Goal: Task Accomplishment & Management: Manage account settings

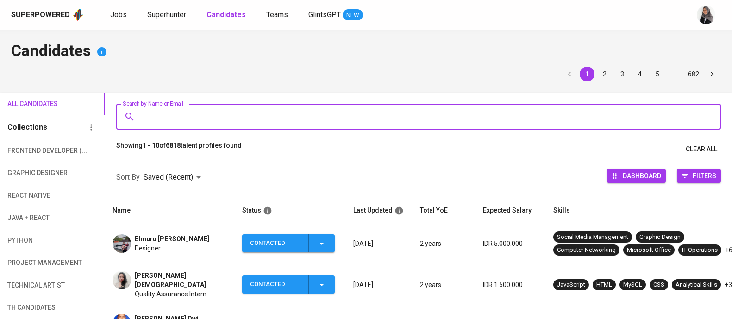
click at [212, 111] on input "Search by Name or Email" at bounding box center [421, 117] width 564 height 18
type input "[EMAIL_ADDRESS][DOMAIN_NAME]"
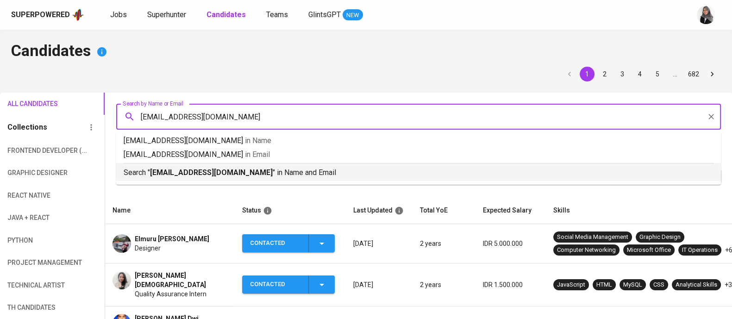
click at [269, 170] on p "Search " [EMAIL_ADDRESS][DOMAIN_NAME] " in Name and Email" at bounding box center [419, 172] width 590 height 11
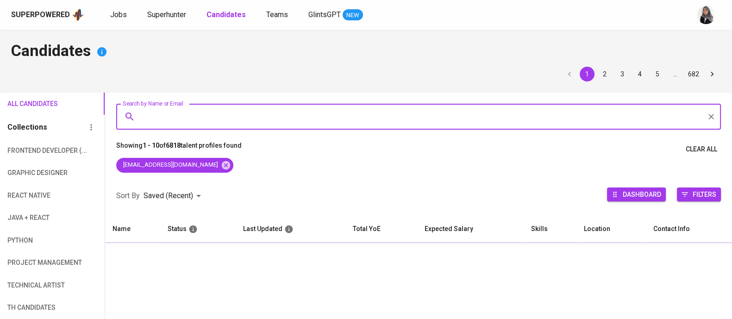
click at [269, 170] on div "[EMAIL_ADDRESS][DOMAIN_NAME]" at bounding box center [418, 167] width 627 height 19
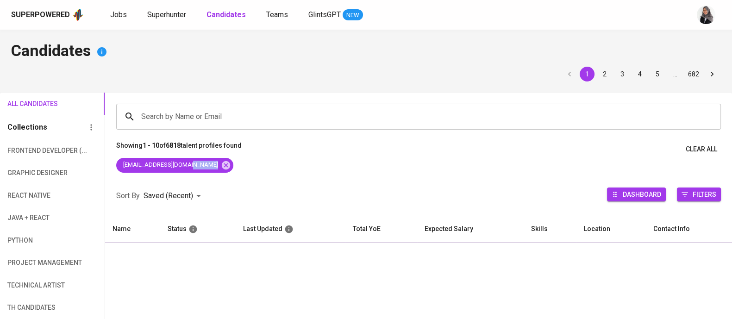
click at [269, 170] on div "[EMAIL_ADDRESS][DOMAIN_NAME]" at bounding box center [418, 167] width 627 height 19
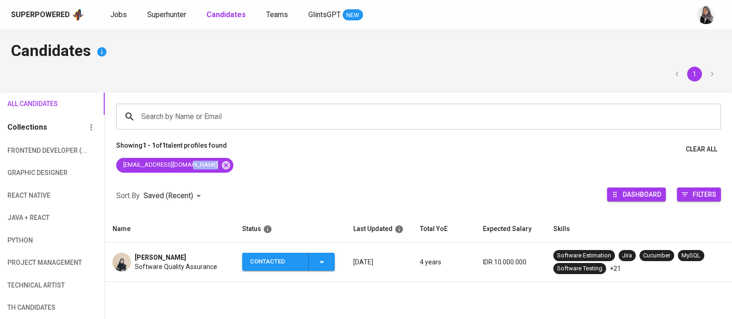
click at [544, 160] on div "[EMAIL_ADDRESS][DOMAIN_NAME]" at bounding box center [418, 167] width 627 height 19
click at [326, 259] on icon "button" at bounding box center [321, 261] width 11 height 11
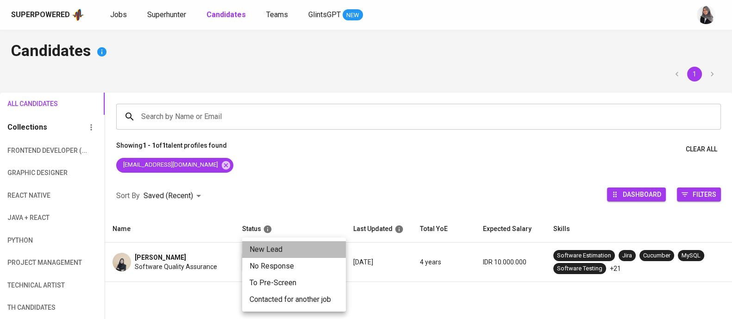
click at [271, 246] on li "New Lead" at bounding box center [294, 249] width 104 height 17
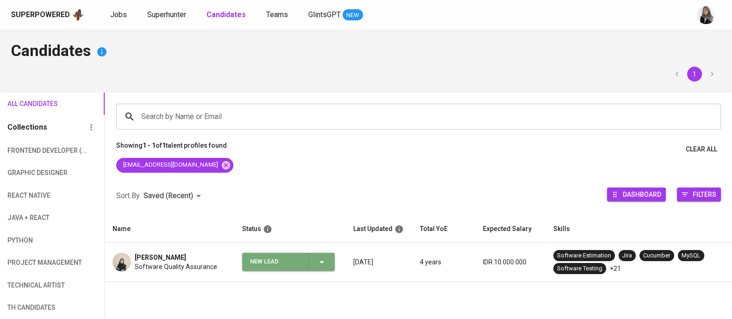
click at [316, 264] on icon "button" at bounding box center [321, 261] width 11 height 11
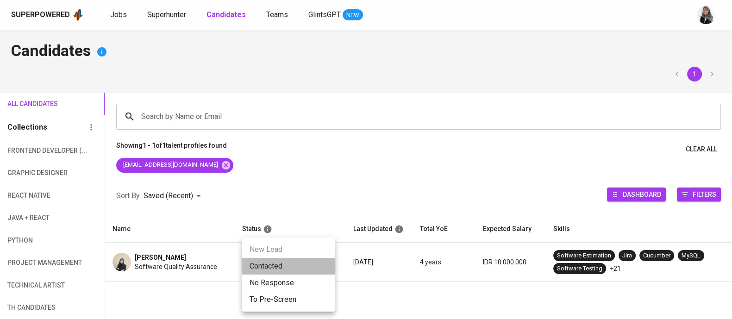
click at [280, 268] on li "Contacted" at bounding box center [288, 266] width 93 height 17
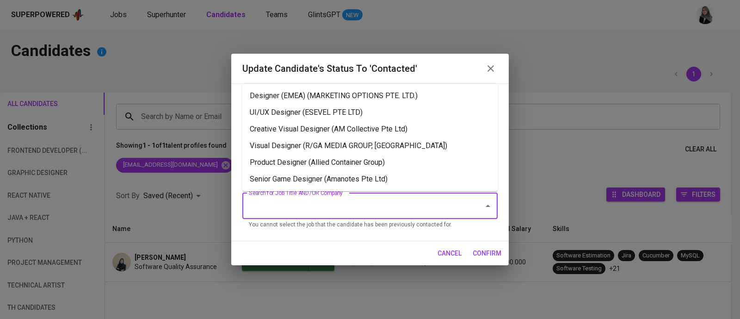
click at [341, 211] on input "Search for Job Title AND/OR Company" at bounding box center [357, 206] width 221 height 18
type input "a"
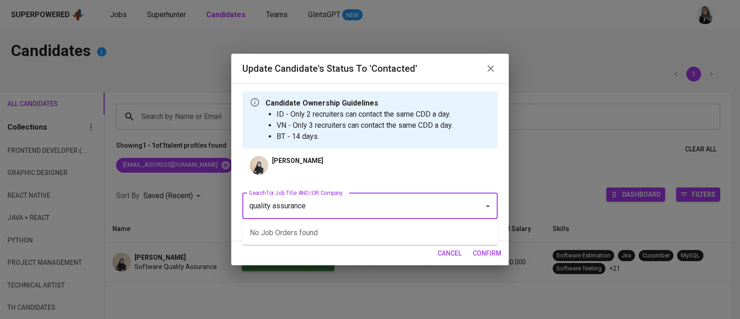
type input "quality assurance"
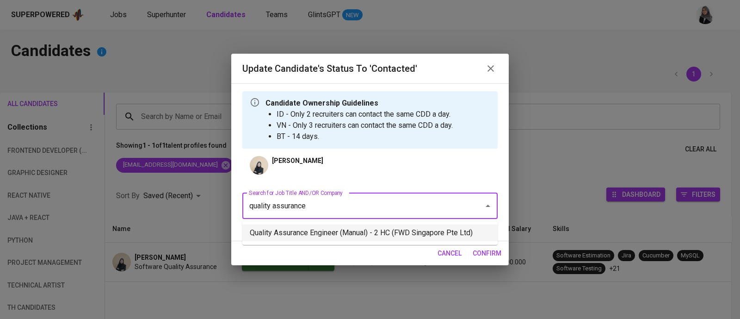
click at [346, 239] on li "Quality Assurance Engineer (Manual) - 2 HC (FWD Singapore Pte Ltd)" at bounding box center [369, 232] width 255 height 17
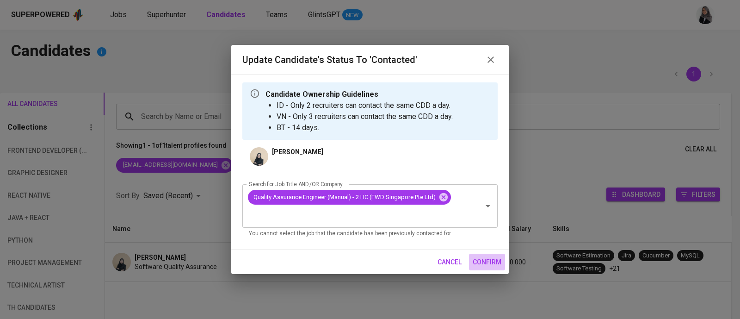
click at [490, 254] on button "confirm" at bounding box center [487, 262] width 36 height 17
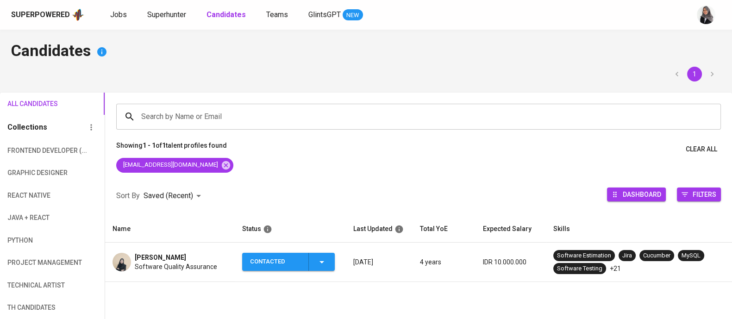
click at [155, 268] on span "Software Quality Assurance" at bounding box center [176, 266] width 82 height 9
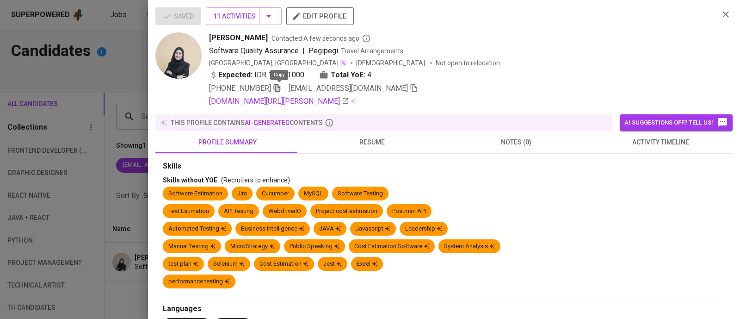
click at [275, 85] on icon "button" at bounding box center [277, 88] width 8 height 8
click at [120, 50] on div at bounding box center [370, 159] width 740 height 319
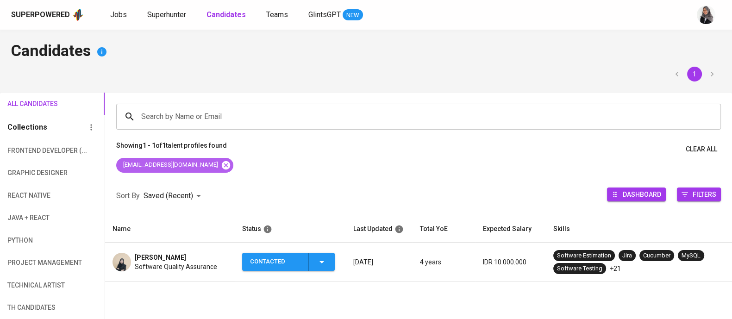
click at [222, 167] on icon at bounding box center [226, 165] width 8 height 8
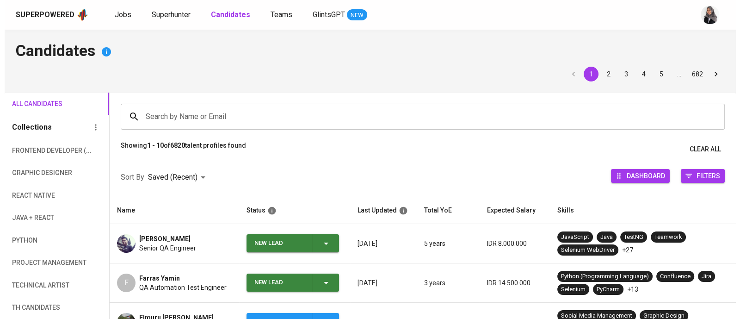
scroll to position [79, 0]
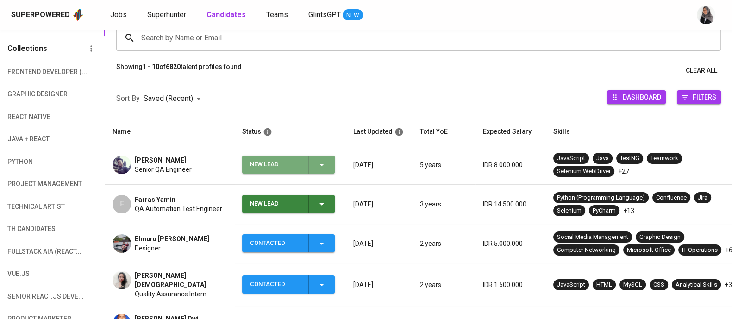
click at [323, 168] on icon "button" at bounding box center [321, 164] width 11 height 11
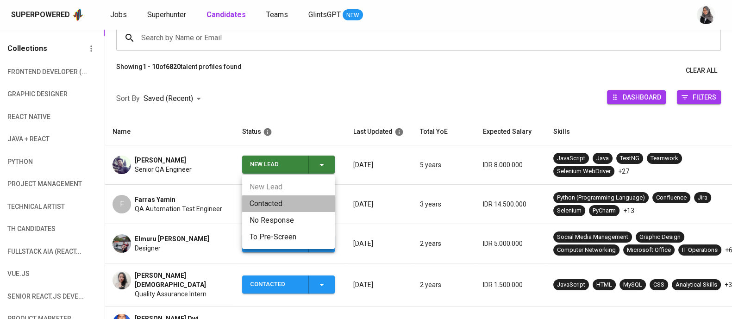
click at [279, 195] on li "Contacted" at bounding box center [288, 203] width 93 height 17
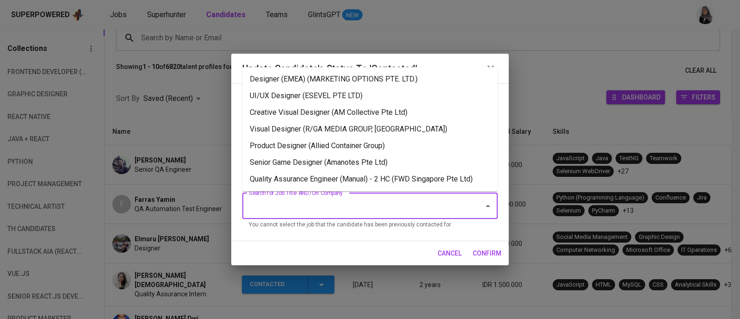
click at [338, 208] on input "Search for Job Title AND/OR Company" at bounding box center [357, 206] width 221 height 18
type input "U"
click at [393, 178] on li "Quality Assurance Engineer (Manual) - 2 HC (FWD Singapore Pte Ltd)" at bounding box center [369, 179] width 255 height 17
type input "N"
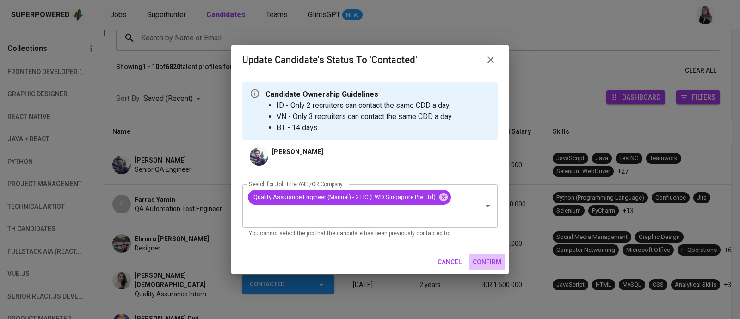
click at [481, 265] on span "confirm" at bounding box center [487, 262] width 29 height 12
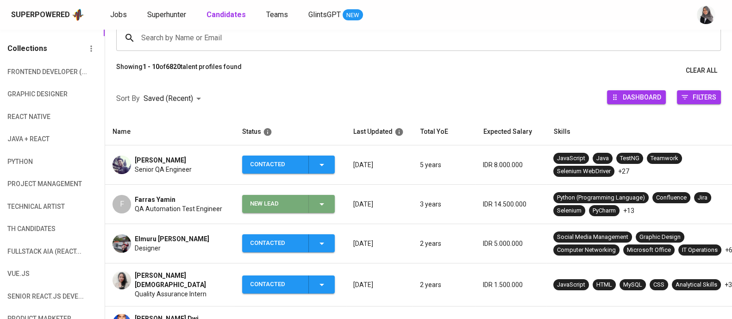
click at [317, 202] on icon "button" at bounding box center [321, 204] width 11 height 11
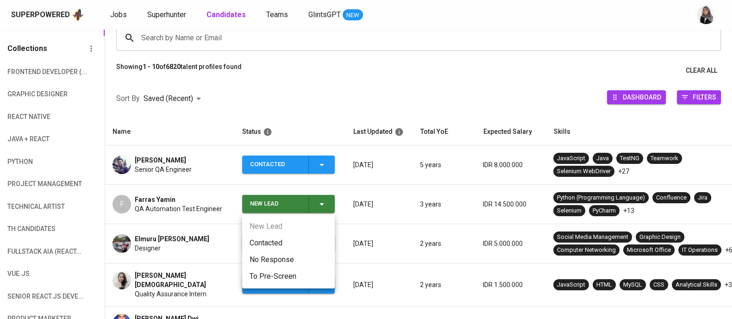
click at [269, 240] on li "Contacted" at bounding box center [288, 243] width 93 height 17
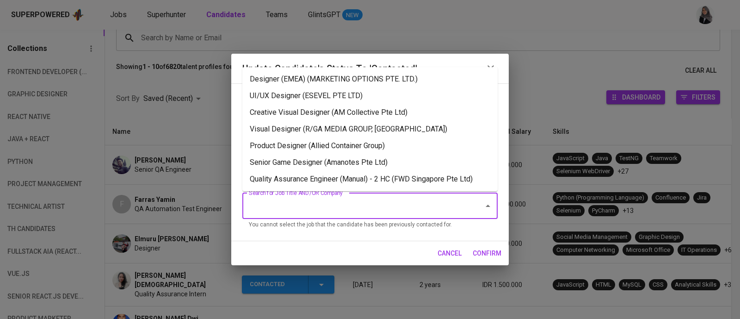
click at [398, 212] on input "Search for Job Title AND/OR Company" at bounding box center [357, 206] width 221 height 18
click at [380, 179] on li "Quality Assurance Engineer (Manual) - 2 HC (FWD Singapore Pte Ltd)" at bounding box center [369, 179] width 255 height 17
type input "N"
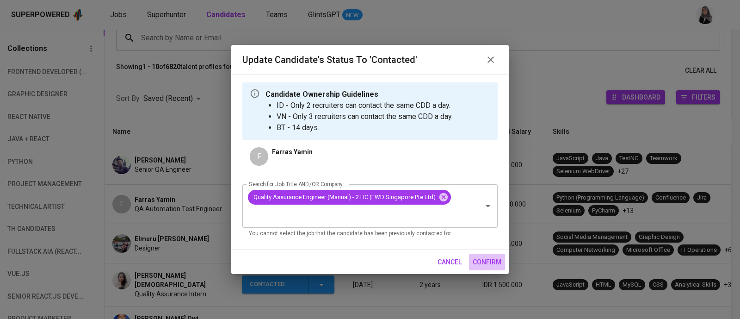
click at [473, 261] on span "confirm" at bounding box center [487, 262] width 29 height 12
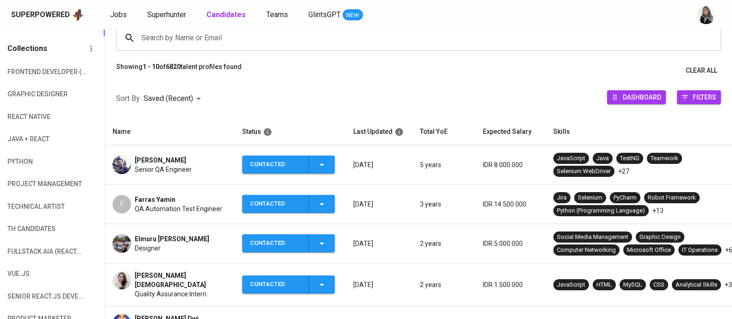
click at [143, 159] on span "[PERSON_NAME]" at bounding box center [160, 159] width 51 height 9
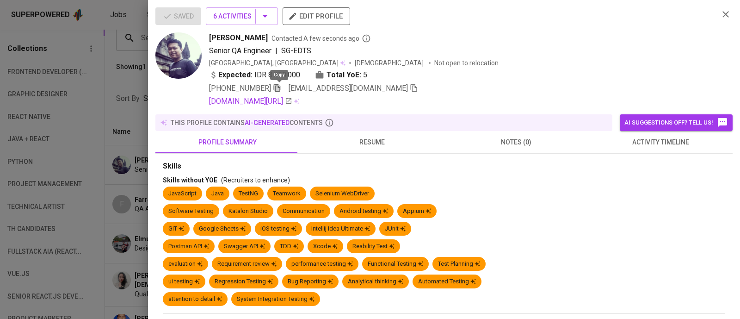
click at [281, 88] on icon "button" at bounding box center [277, 88] width 8 height 8
click at [92, 126] on div at bounding box center [370, 159] width 740 height 319
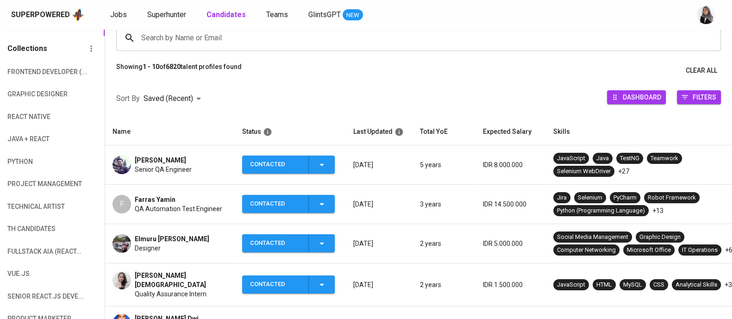
click at [152, 200] on span "Farras Yamin" at bounding box center [155, 199] width 41 height 9
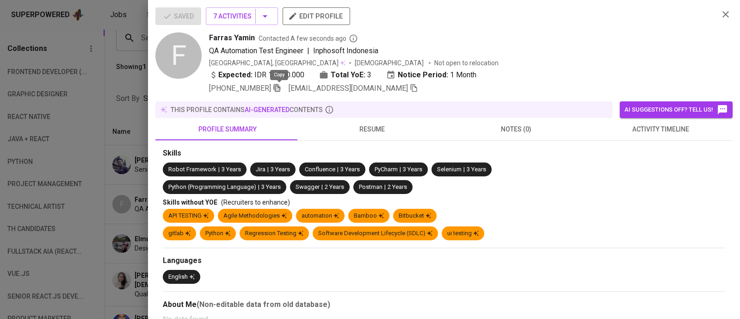
click at [276, 87] on icon "button" at bounding box center [277, 88] width 6 height 8
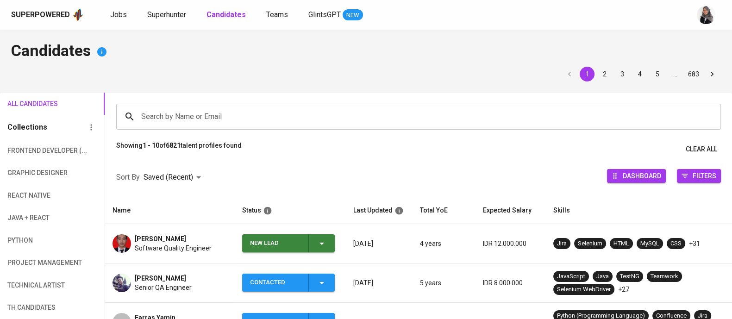
scroll to position [56, 0]
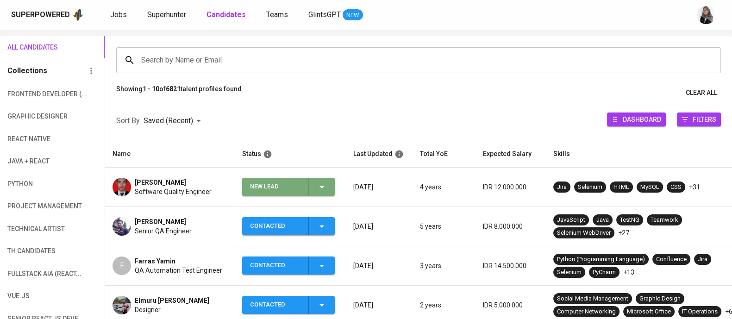
click at [322, 190] on icon "button" at bounding box center [321, 186] width 11 height 11
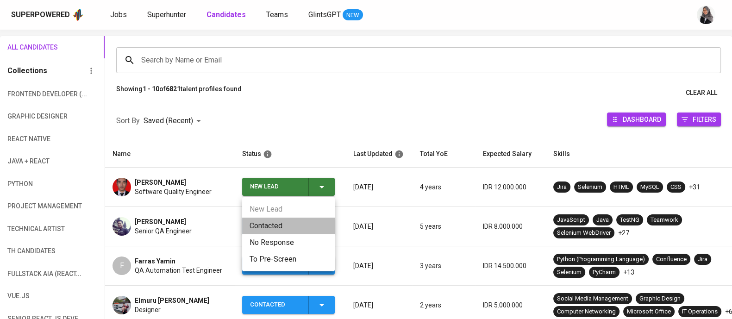
click at [287, 224] on li "Contacted" at bounding box center [288, 226] width 93 height 17
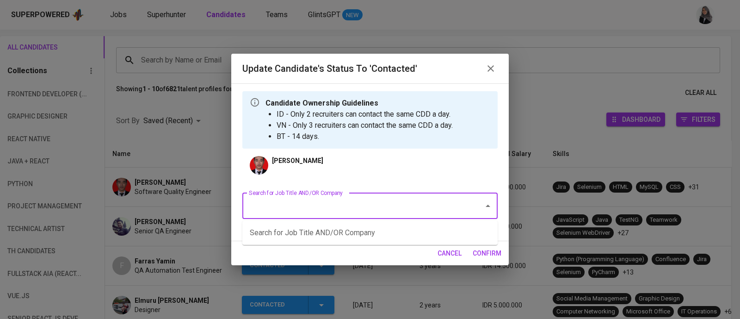
click at [377, 198] on input "Search for Job Title AND/OR Company" at bounding box center [357, 206] width 221 height 18
type input "n"
type input "w"
type input "q"
type input "a"
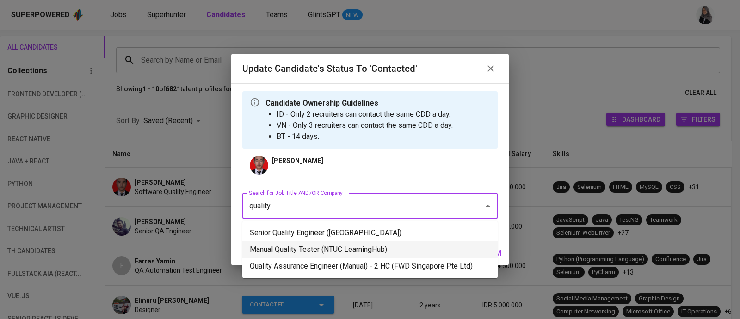
click at [401, 242] on li "Manual Quality Tester (NTUC LearningHub)" at bounding box center [369, 249] width 255 height 17
type input "quality"
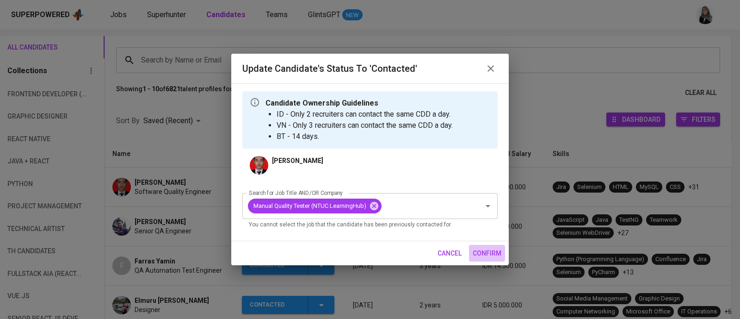
click at [488, 248] on span "confirm" at bounding box center [487, 254] width 29 height 12
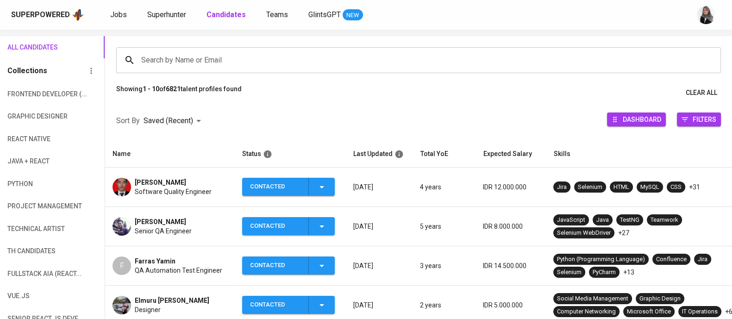
click at [185, 187] on span "Software Quality Engineer" at bounding box center [173, 191] width 77 height 9
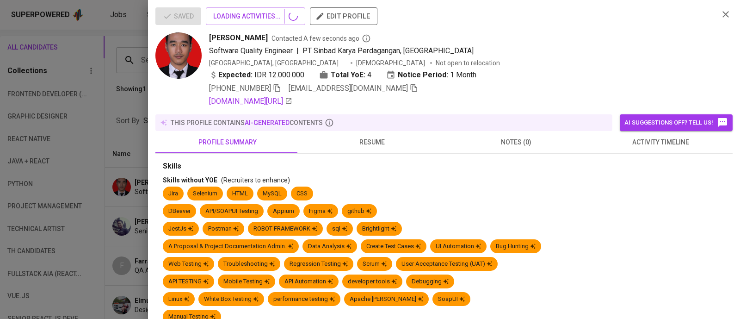
click at [279, 87] on icon "button" at bounding box center [277, 88] width 8 height 8
drag, startPoint x: 209, startPoint y: 37, endPoint x: 268, endPoint y: 36, distance: 58.8
click at [268, 36] on span "Ricarvi Rakaviko Nurrachman" at bounding box center [238, 37] width 59 height 11
copy span "Ricarvi Rakaviko"
click at [583, 36] on div "Ricarvi Rakaviko Nurrachman Contacted A few seconds ago" at bounding box center [460, 37] width 503 height 11
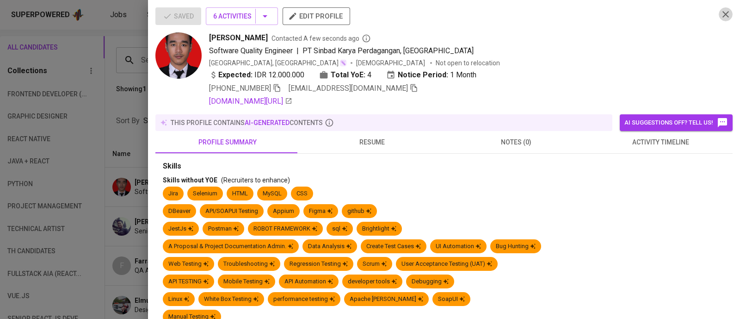
click at [721, 18] on icon "button" at bounding box center [726, 14] width 11 height 11
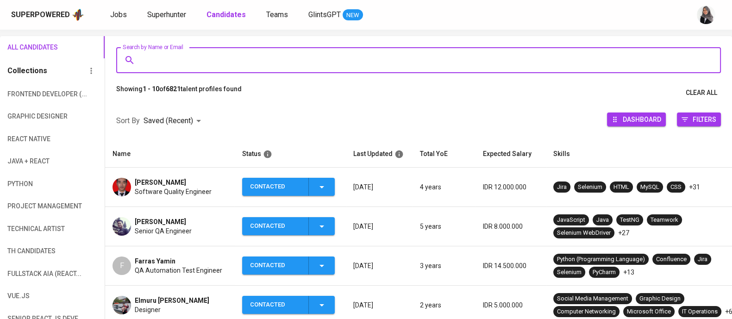
click at [232, 60] on input "Search by Name or Email" at bounding box center [421, 60] width 564 height 18
paste input "r.muhrezafahlevi@gmail.com"
type input "r.muhrezafahlevi@gmail.com"
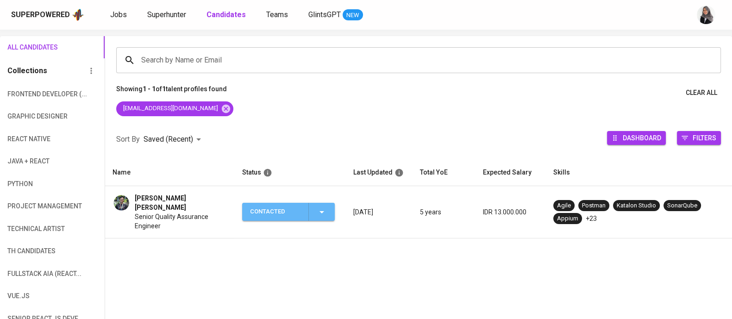
click at [327, 214] on span "Contacted" at bounding box center [288, 212] width 85 height 18
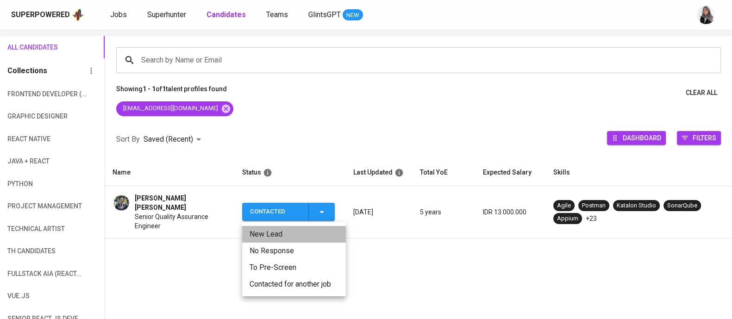
click at [316, 234] on li "New Lead" at bounding box center [294, 234] width 104 height 17
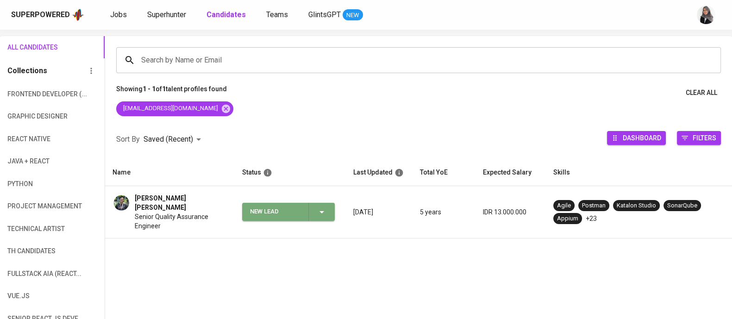
click at [325, 206] on icon "button" at bounding box center [321, 211] width 11 height 11
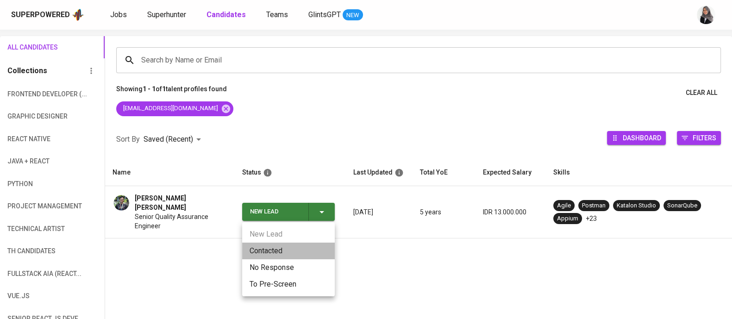
click at [274, 248] on li "Contacted" at bounding box center [288, 250] width 93 height 17
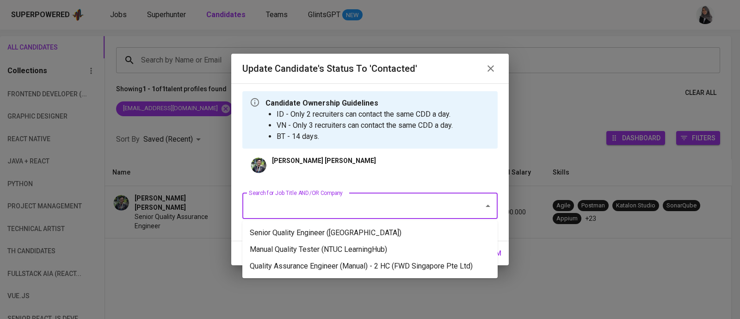
click at [331, 205] on input "Search for Job Title AND/OR Company" at bounding box center [357, 206] width 221 height 18
click at [418, 262] on li "Quality Assurance Engineer (Manual) - 2 HC (FWD Singapore Pte Ltd)" at bounding box center [369, 266] width 255 height 17
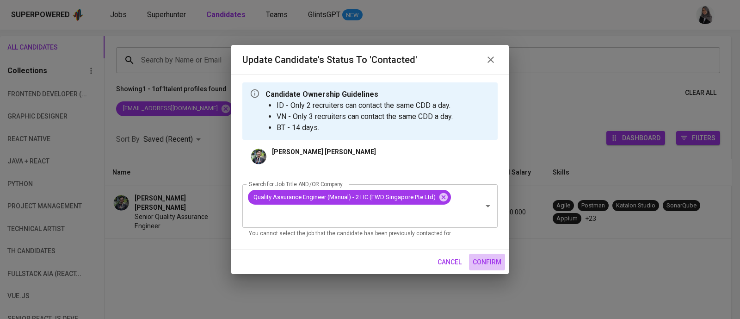
click at [496, 265] on span "confirm" at bounding box center [487, 262] width 29 height 12
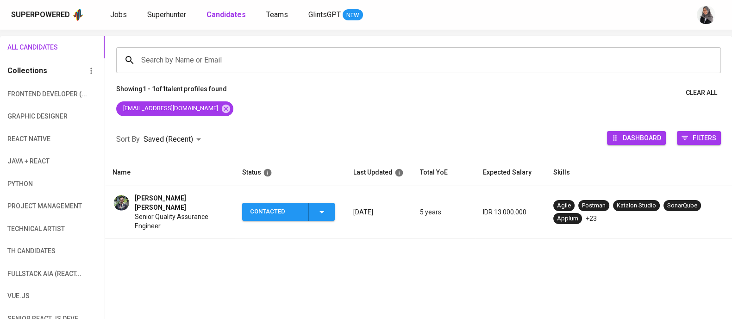
click at [180, 212] on span "Senior Quality Assurance Engineer" at bounding box center [181, 221] width 93 height 19
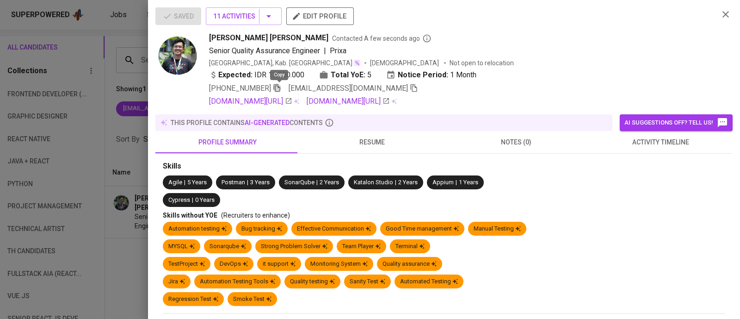
click at [275, 87] on icon "button" at bounding box center [277, 88] width 8 height 8
click at [126, 42] on div at bounding box center [370, 159] width 740 height 319
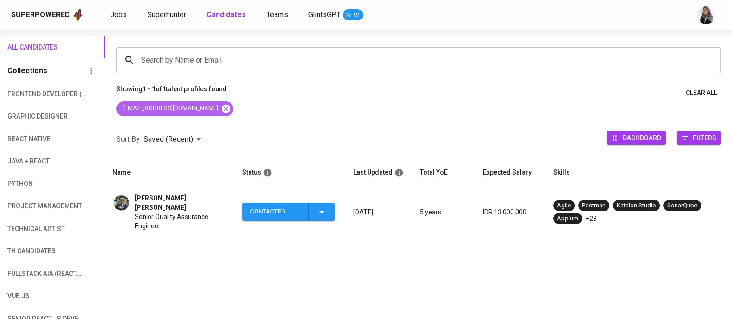
click at [221, 107] on icon at bounding box center [226, 109] width 10 height 10
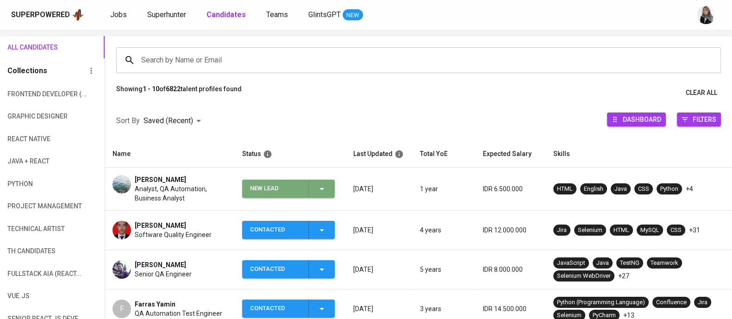
click at [329, 188] on span "New Lead" at bounding box center [288, 189] width 85 height 18
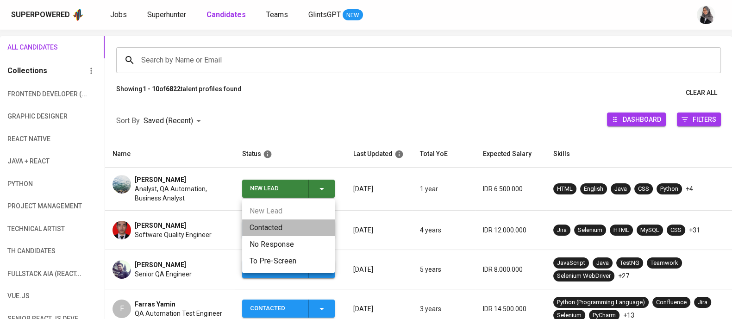
click at [252, 228] on li "Contacted" at bounding box center [288, 227] width 93 height 17
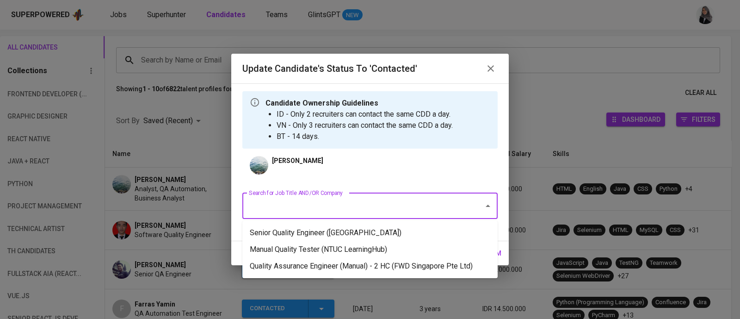
click at [350, 200] on input "Search for Job Title AND/OR Company" at bounding box center [357, 206] width 221 height 18
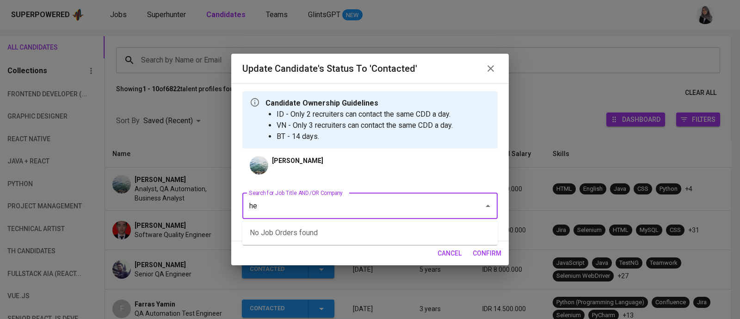
type input "h"
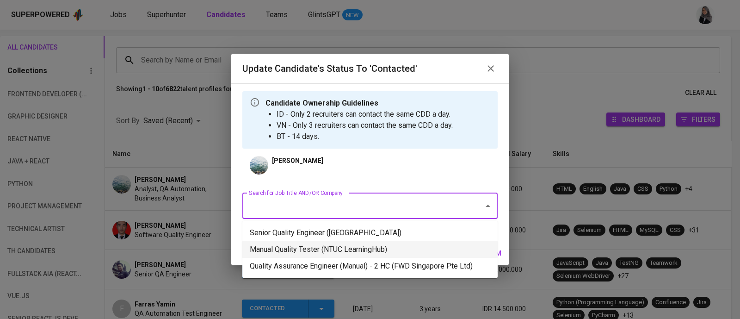
click at [401, 244] on li "Manual Quality Tester (NTUC LearningHub)" at bounding box center [369, 249] width 255 height 17
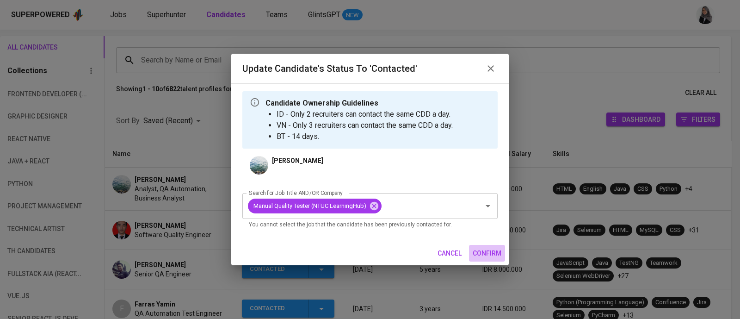
click at [495, 250] on span "confirm" at bounding box center [487, 254] width 29 height 12
